Goal: Navigation & Orientation: Find specific page/section

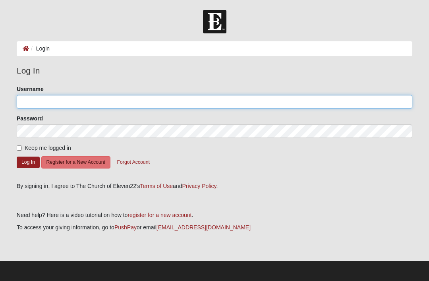
click at [21, 95] on input "Username" at bounding box center [215, 102] width 396 height 14
type input "Slovin"
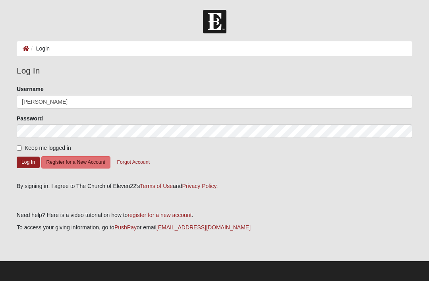
click at [28, 162] on button "Log In" at bounding box center [28, 163] width 23 height 12
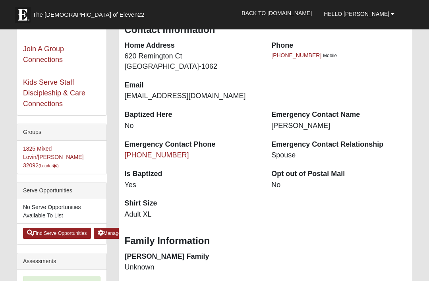
scroll to position [94, 0]
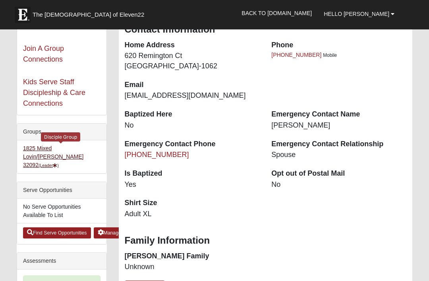
click at [31, 149] on link "1825 Mixed Lovin/[PERSON_NAME] 32092 (Leader )" at bounding box center [53, 156] width 61 height 23
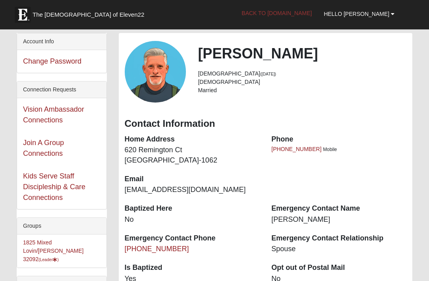
click at [314, 15] on link "Back to [DOMAIN_NAME]" at bounding box center [277, 13] width 82 height 20
click at [374, 13] on span "Hello [PERSON_NAME]" at bounding box center [357, 14] width 66 height 6
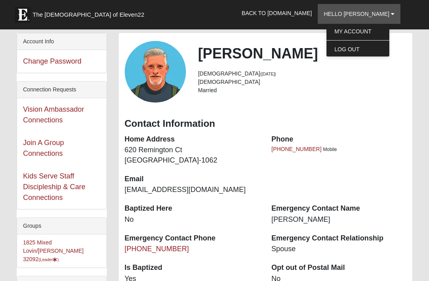
click at [380, 98] on div "Scott Lovin 60 years old (2/11/1965) Male Married" at bounding box center [302, 71] width 221 height 53
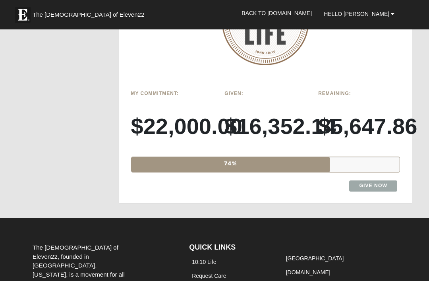
scroll to position [950, 0]
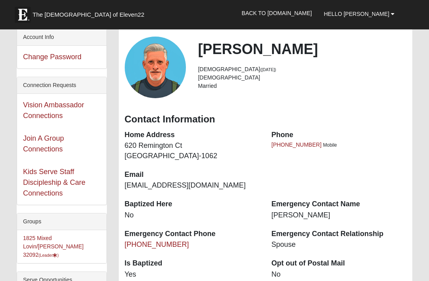
scroll to position [0, 0]
